Goal: Subscribe to service/newsletter

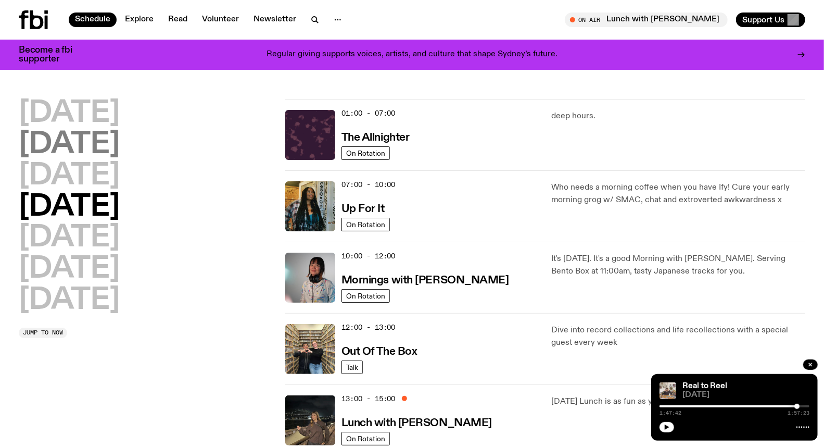
click at [90, 135] on h2 "[DATE]" at bounding box center [69, 144] width 101 height 29
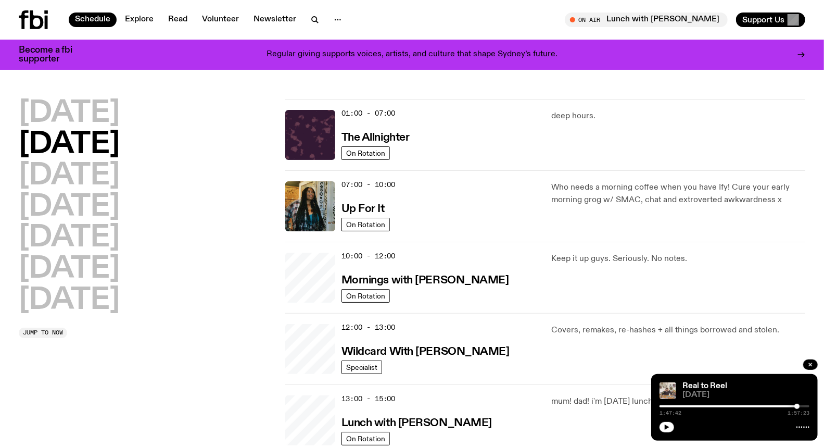
scroll to position [29, 0]
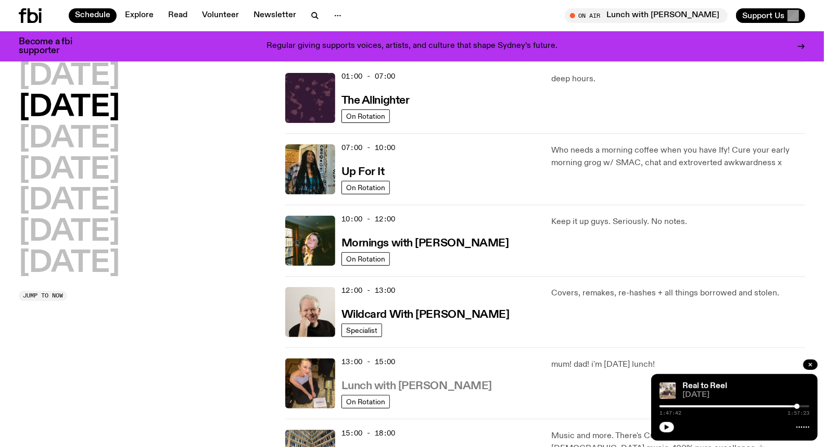
click at [428, 387] on h3 "Lunch with [PERSON_NAME]" at bounding box center [416, 385] width 150 height 11
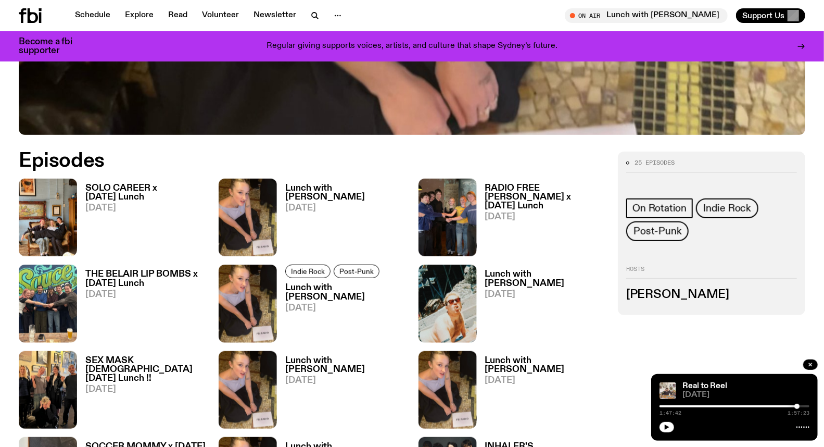
scroll to position [458, 0]
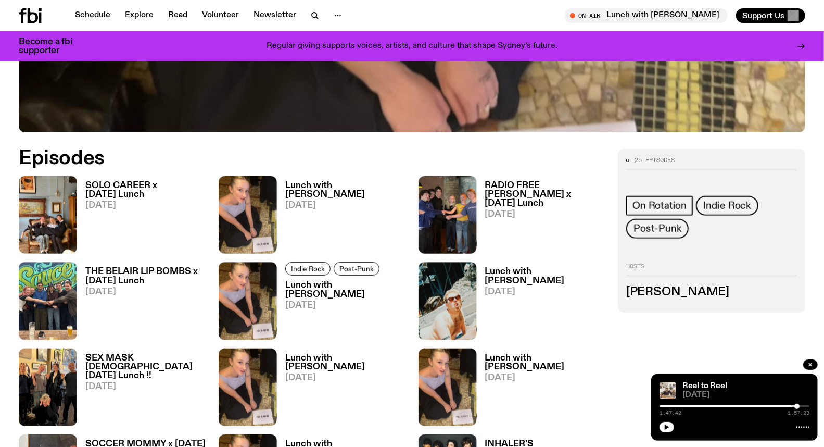
click at [118, 277] on h3 "THE BELAIR LIP BOMBS x [DATE] Lunch" at bounding box center [145, 276] width 121 height 18
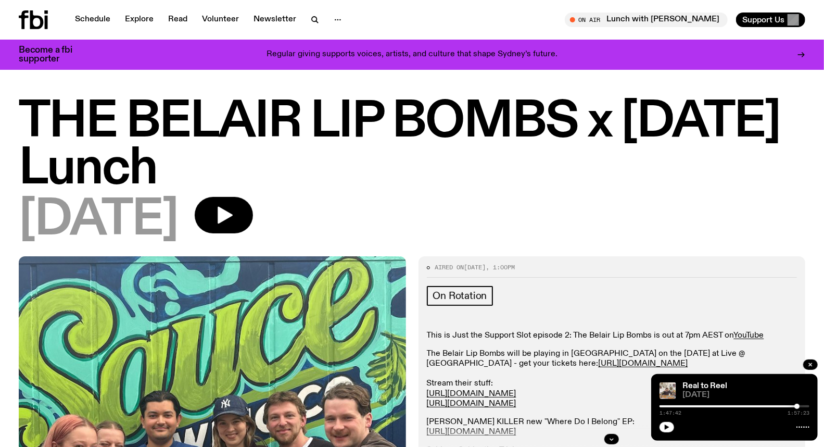
click at [32, 19] on icon at bounding box center [37, 19] width 14 height 19
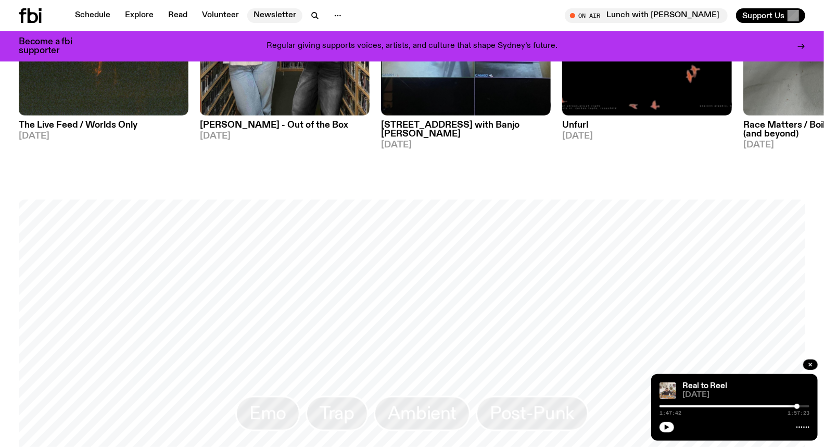
scroll to position [599, 0]
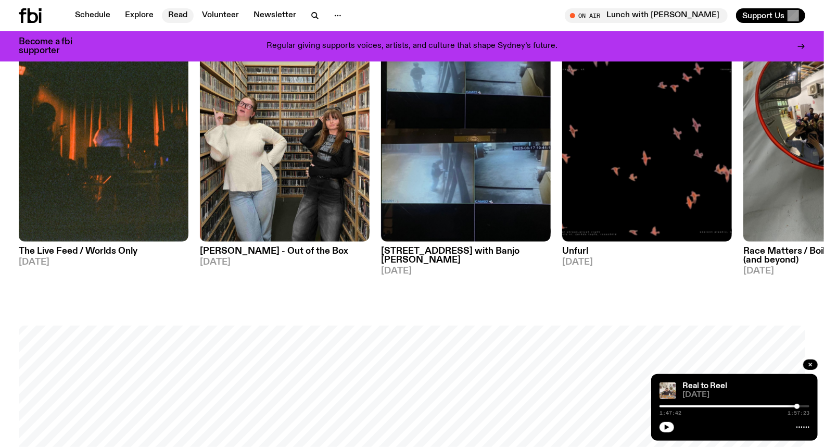
click at [177, 15] on link "Read" at bounding box center [178, 15] width 32 height 15
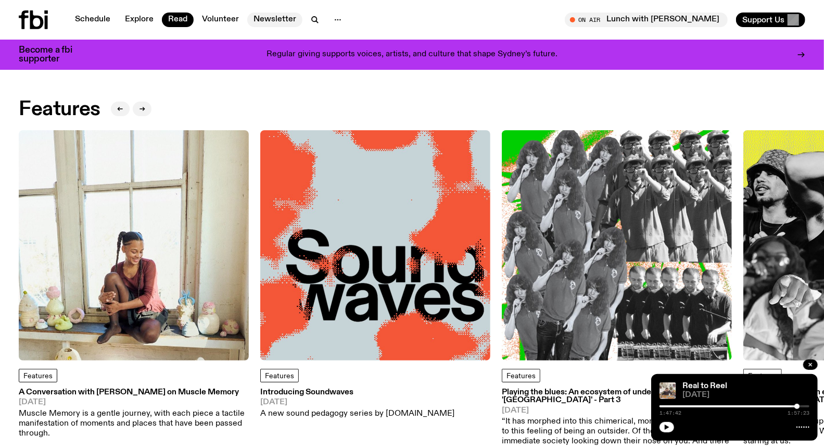
click at [261, 21] on link "Newsletter" at bounding box center [274, 19] width 55 height 15
